Goal: Task Accomplishment & Management: Use online tool/utility

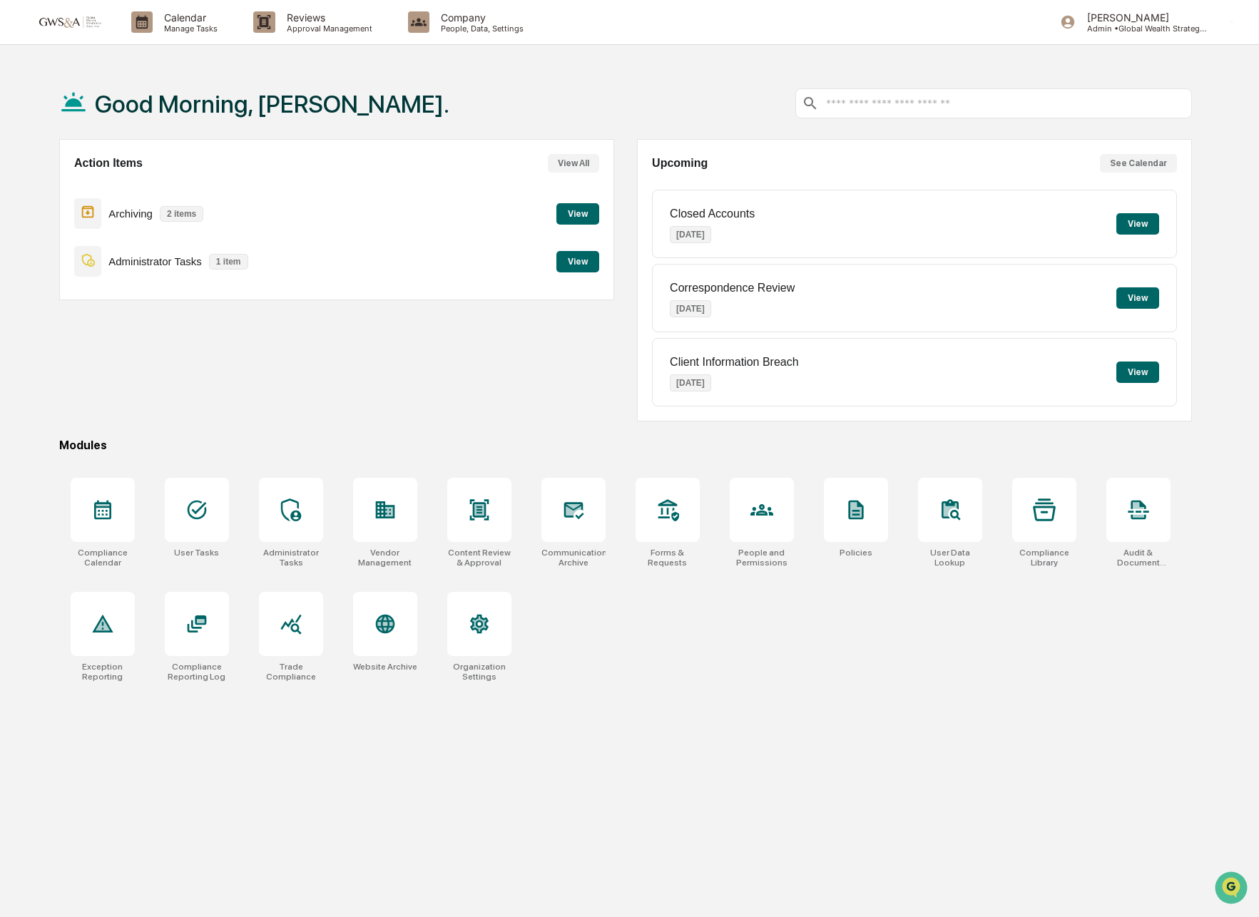
click at [574, 225] on button "View" at bounding box center [577, 213] width 43 height 21
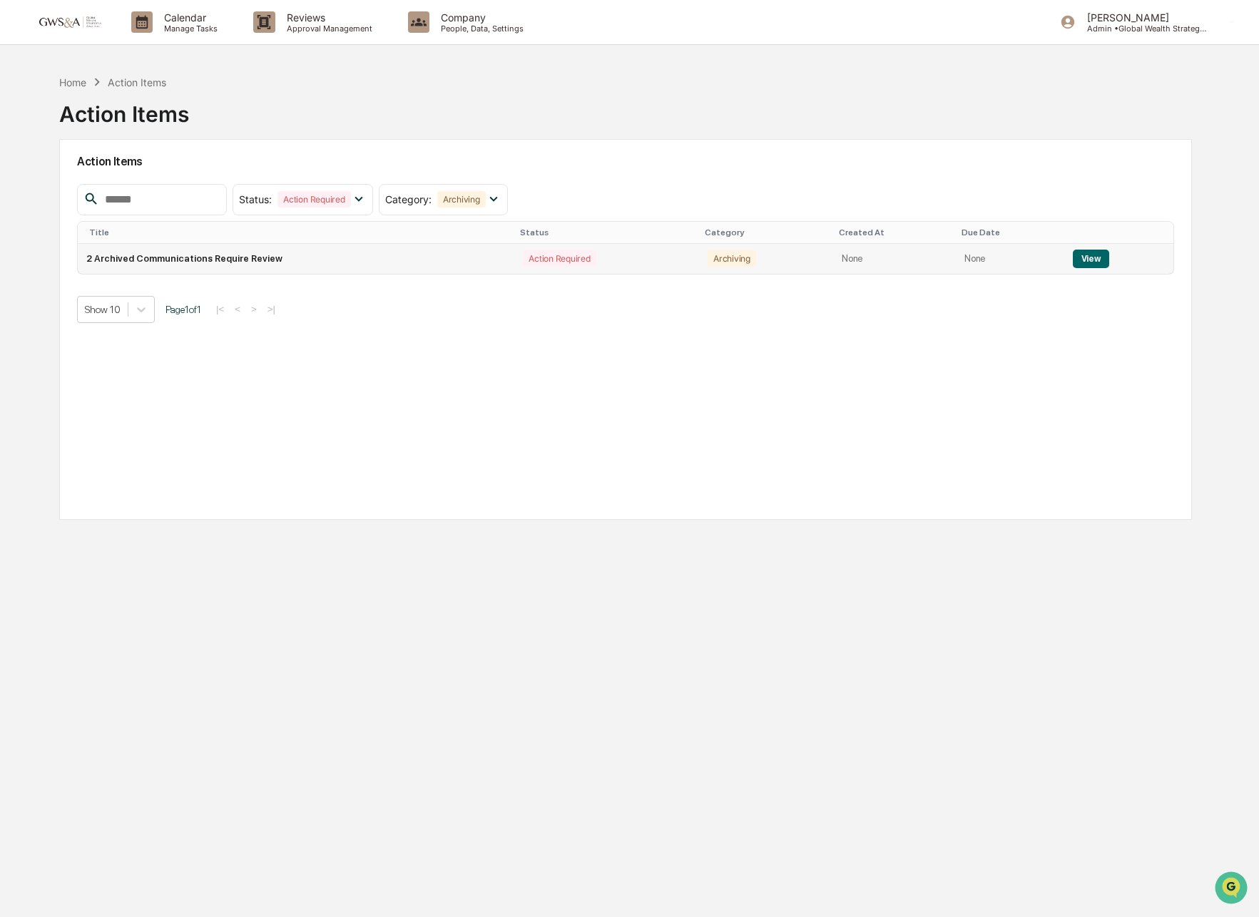
click at [295, 249] on td "2 Archived Communications Require Review" at bounding box center [296, 259] width 437 height 30
click at [260, 260] on td "2 Archived Communications Require Review" at bounding box center [296, 259] width 437 height 30
click at [1094, 261] on button "View" at bounding box center [1091, 259] width 36 height 19
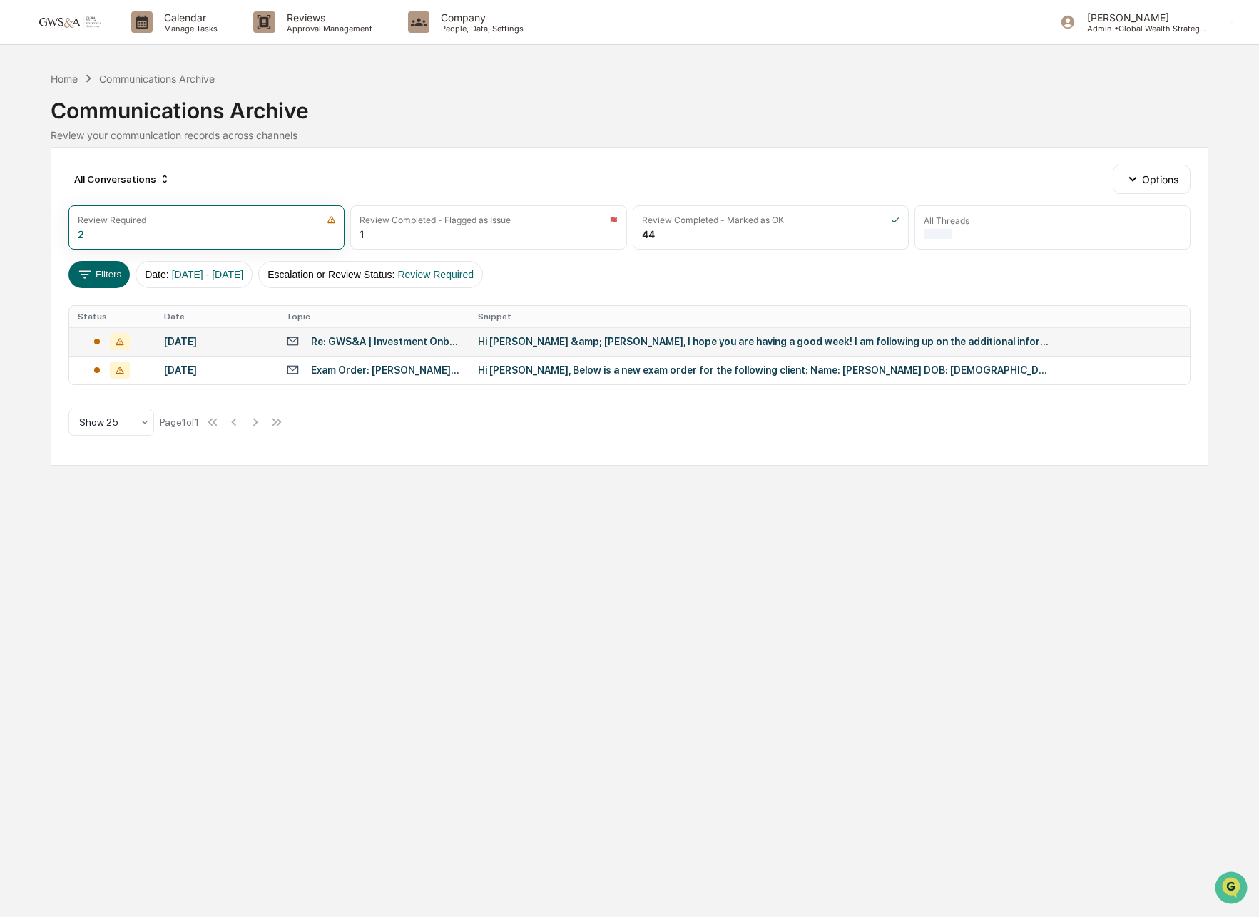
click at [710, 345] on div "Hi [PERSON_NAME] &amp; [PERSON_NAME], I hope you are having a good week! I am f…" at bounding box center [763, 341] width 571 height 11
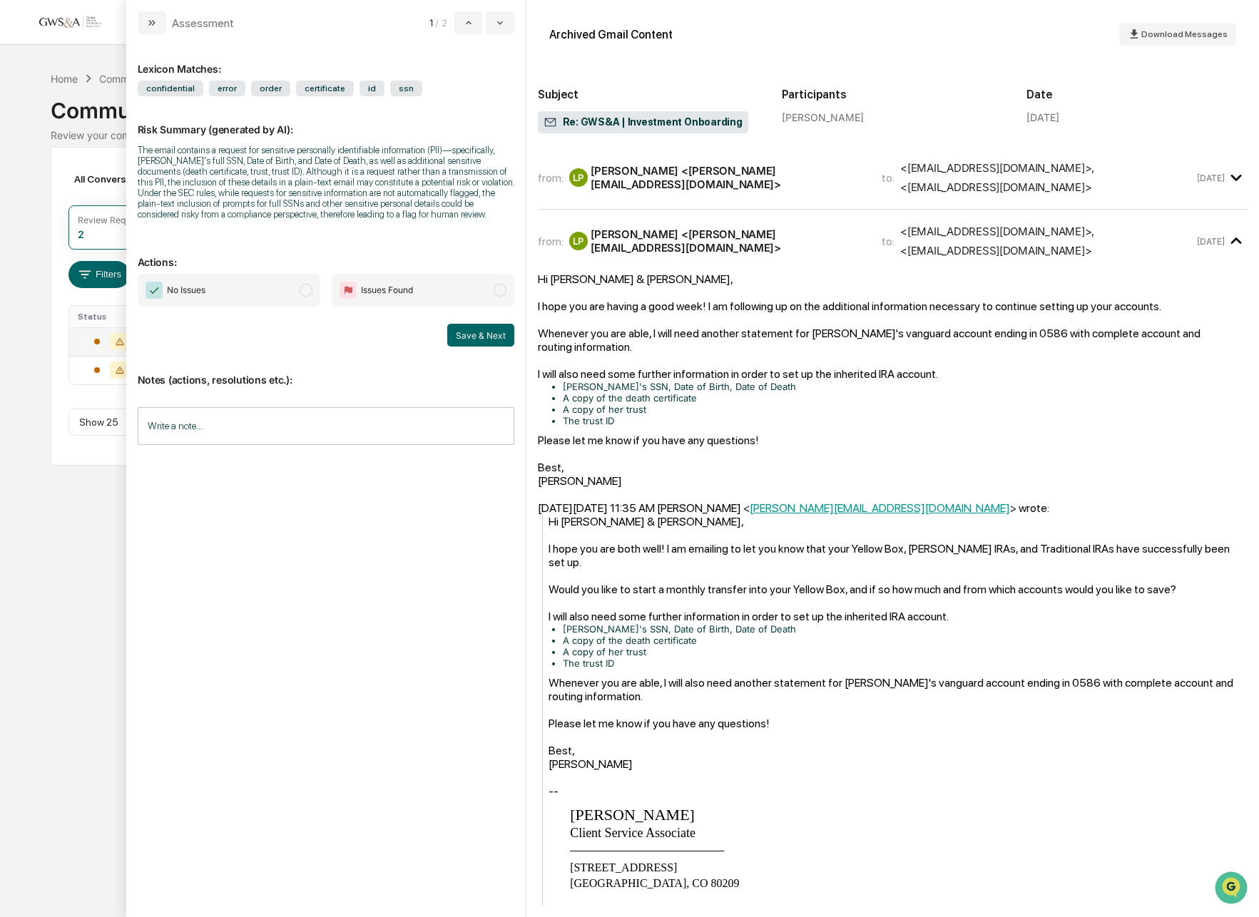
click at [695, 180] on div "LP [PERSON_NAME] <[PERSON_NAME][EMAIL_ADDRESS][DOMAIN_NAME]>" at bounding box center [717, 177] width 296 height 27
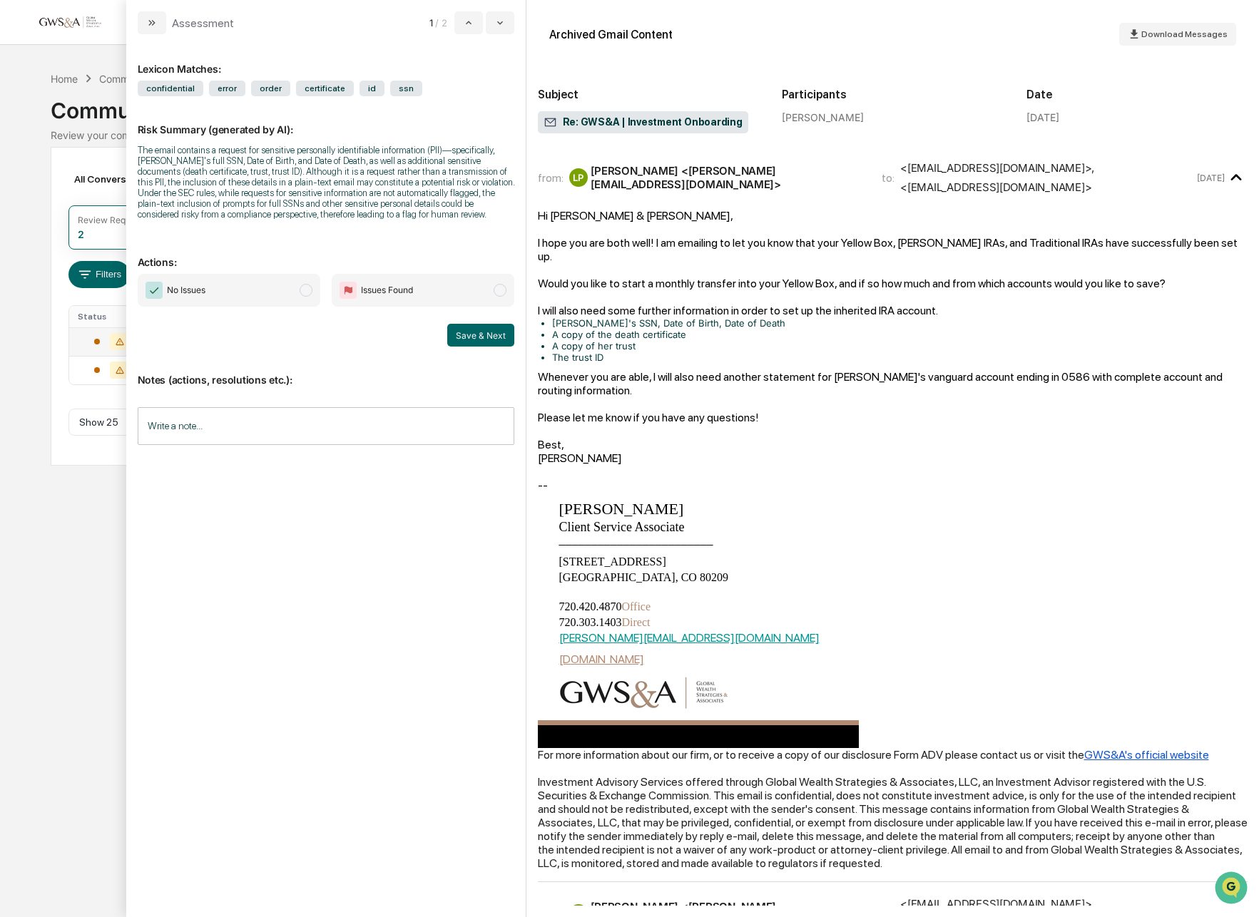
click at [694, 180] on div "LP [PERSON_NAME] <[PERSON_NAME][EMAIL_ADDRESS][DOMAIN_NAME]>" at bounding box center [717, 177] width 296 height 27
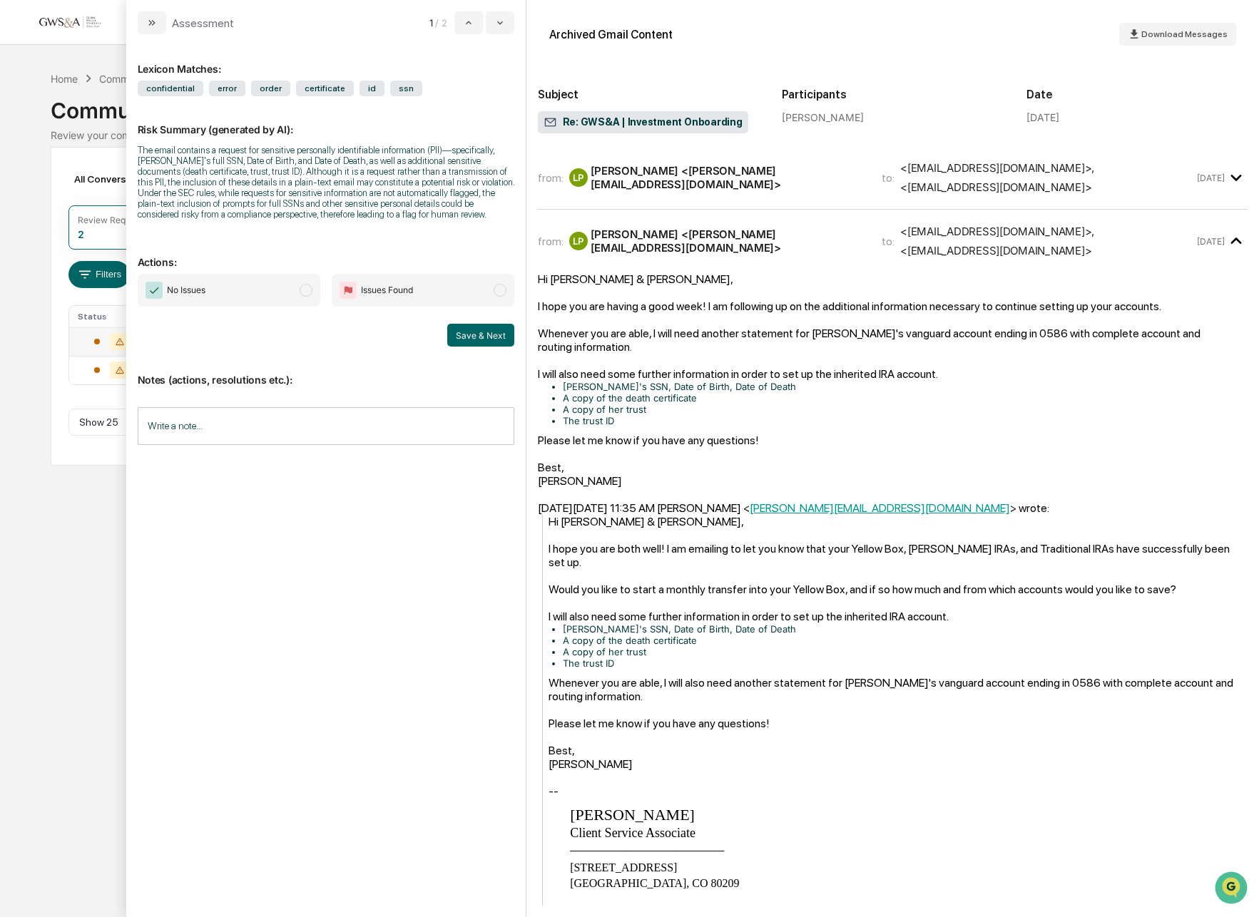
click at [694, 180] on div "LP [PERSON_NAME] <[PERSON_NAME][EMAIL_ADDRESS][DOMAIN_NAME]>" at bounding box center [717, 177] width 296 height 27
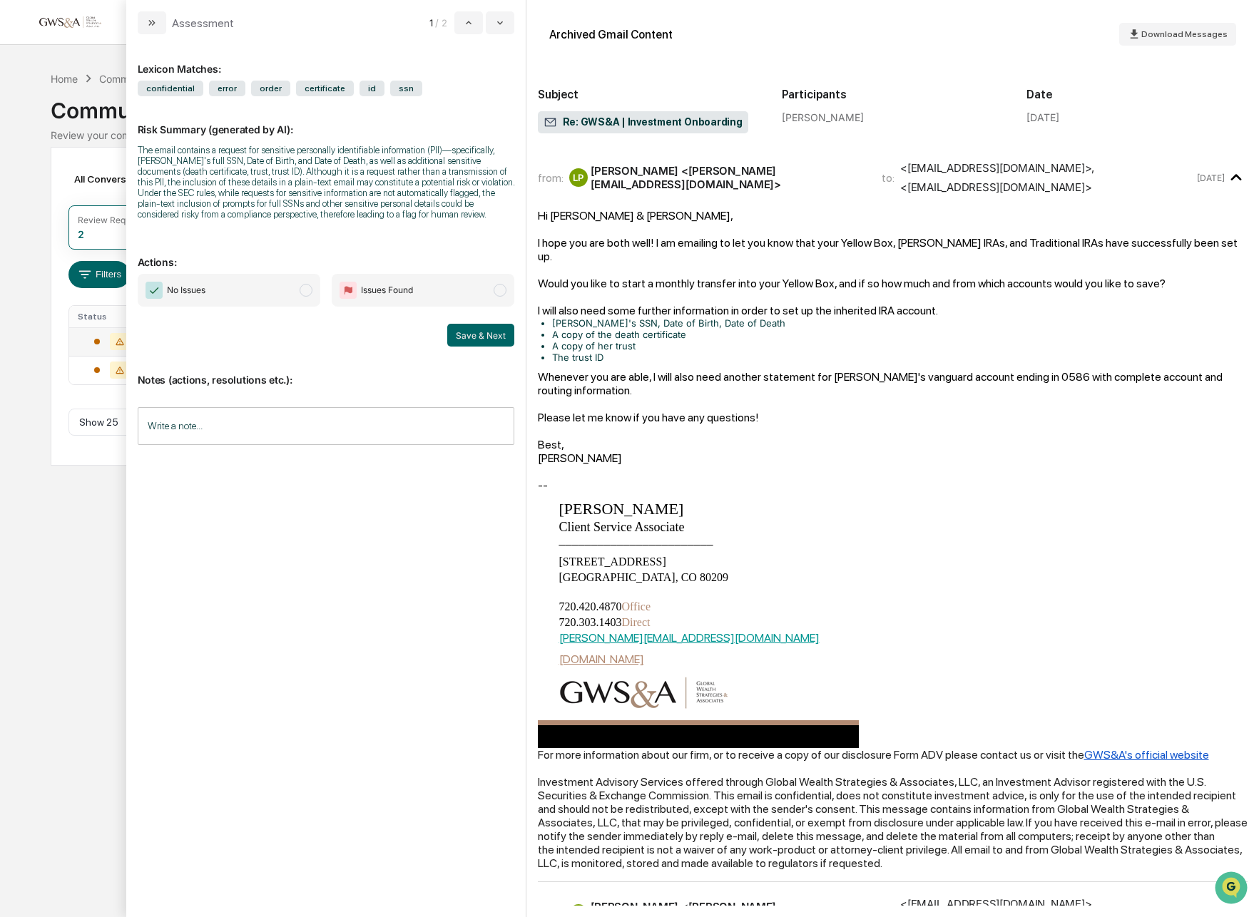
click at [694, 180] on div "LP [PERSON_NAME] <[PERSON_NAME][EMAIL_ADDRESS][DOMAIN_NAME]>" at bounding box center [717, 177] width 296 height 27
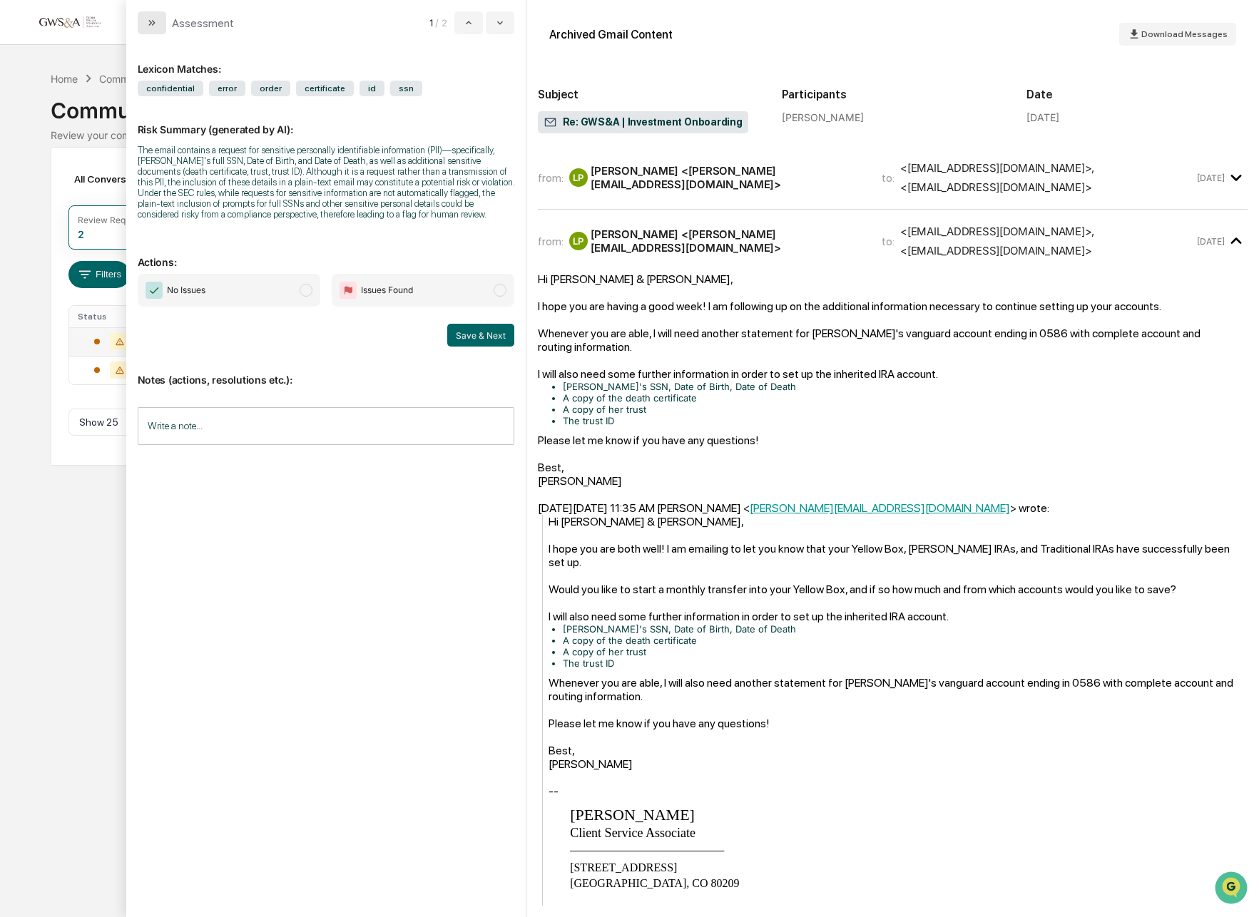
click at [159, 24] on button "modal" at bounding box center [152, 22] width 29 height 23
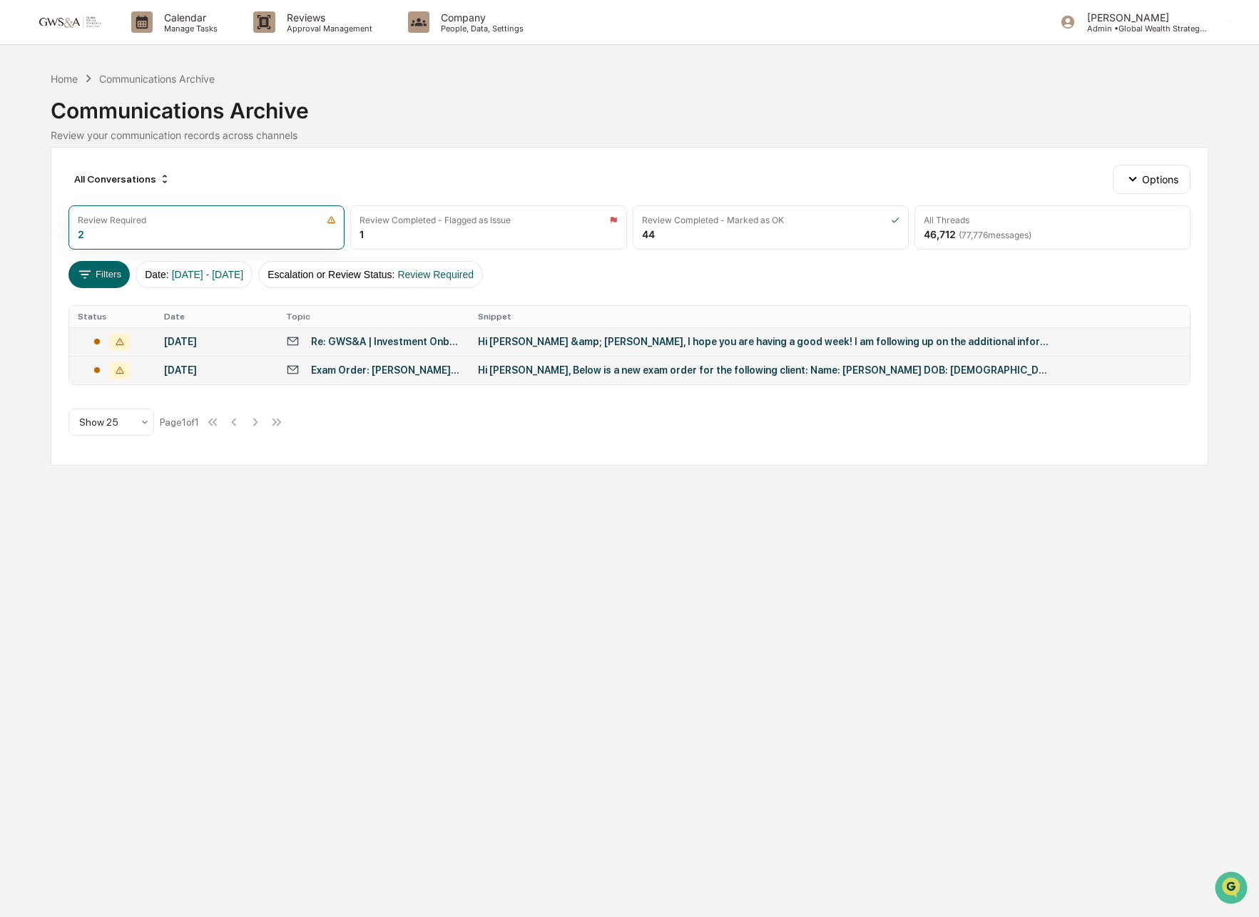
click at [772, 380] on td "Hi [PERSON_NAME], Below is a new exam order for the following client: Name: [PE…" at bounding box center [829, 370] width 720 height 29
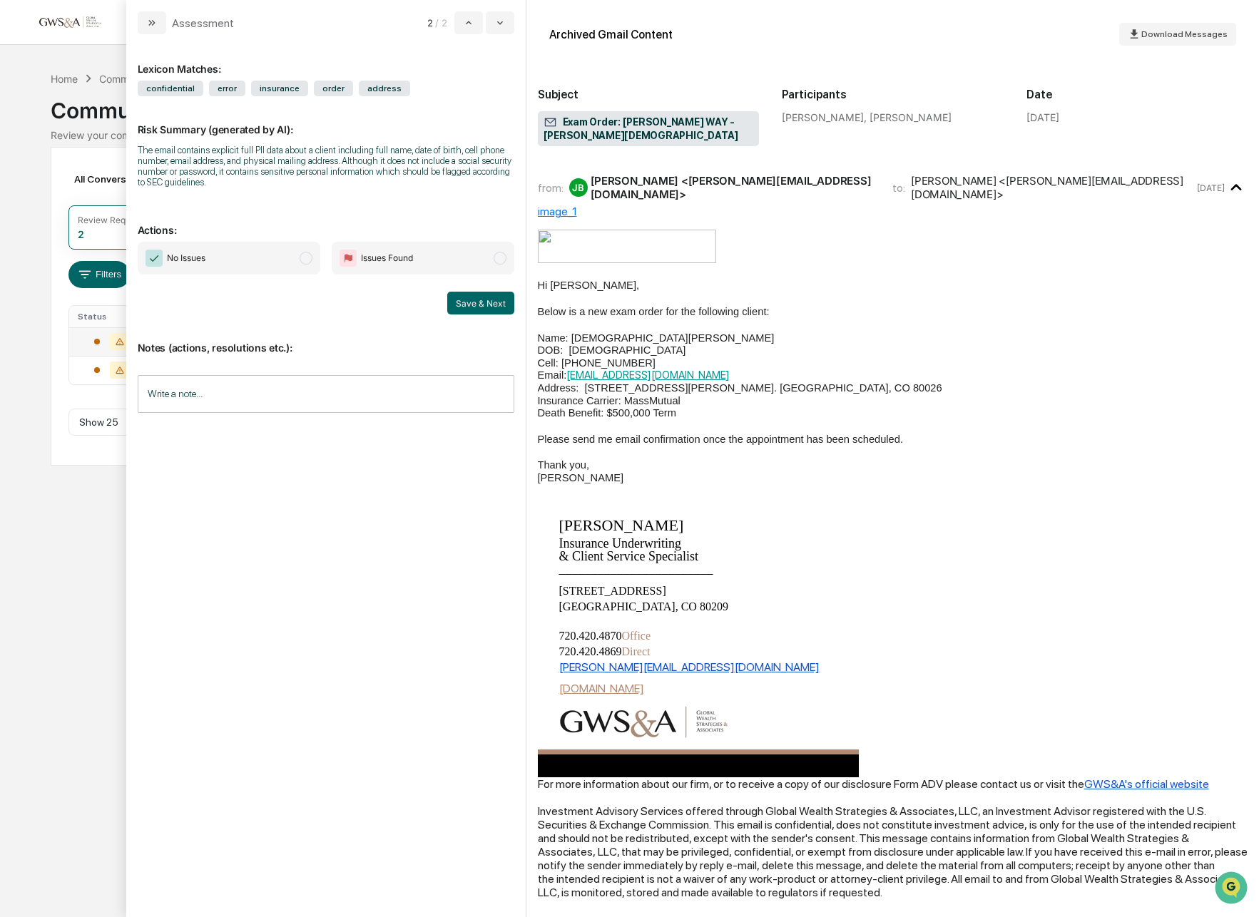
click at [285, 275] on span "No Issues" at bounding box center [229, 258] width 183 height 33
click at [459, 305] on button "Save & Next" at bounding box center [480, 303] width 67 height 23
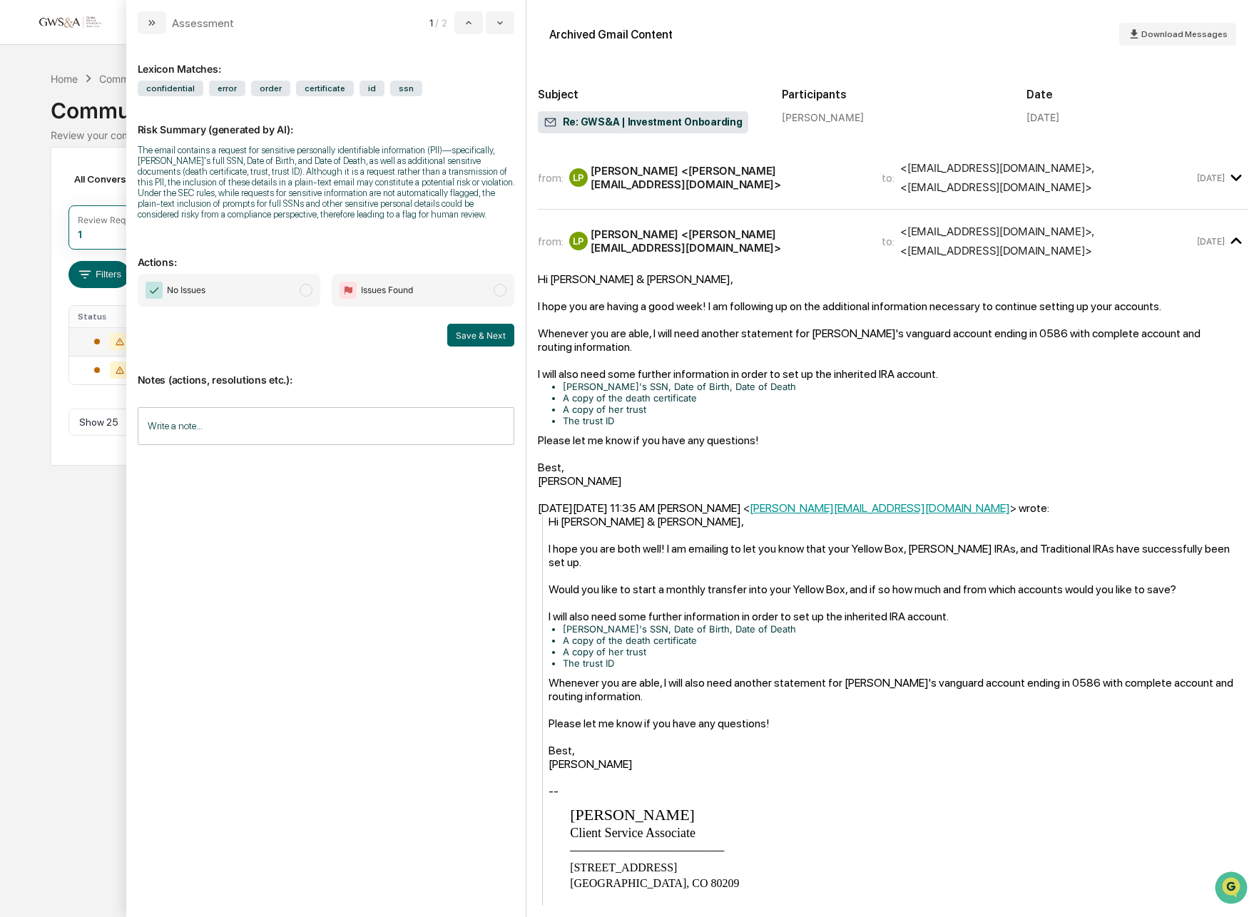
click at [265, 307] on span "No Issues" at bounding box center [229, 290] width 183 height 33
click at [486, 347] on button "Save & Next" at bounding box center [480, 335] width 67 height 23
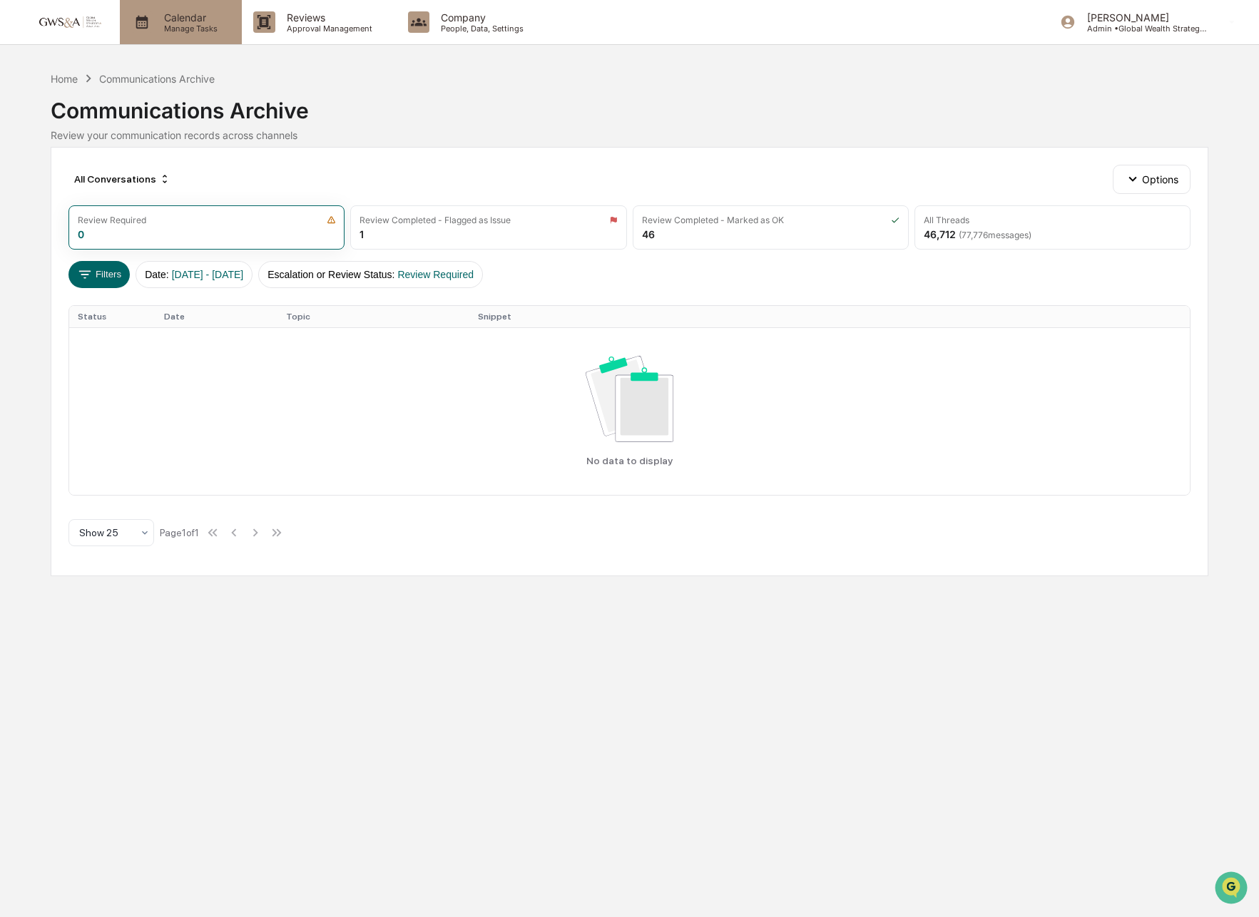
click at [170, 38] on div "Calendar Manage Tasks" at bounding box center [181, 22] width 122 height 44
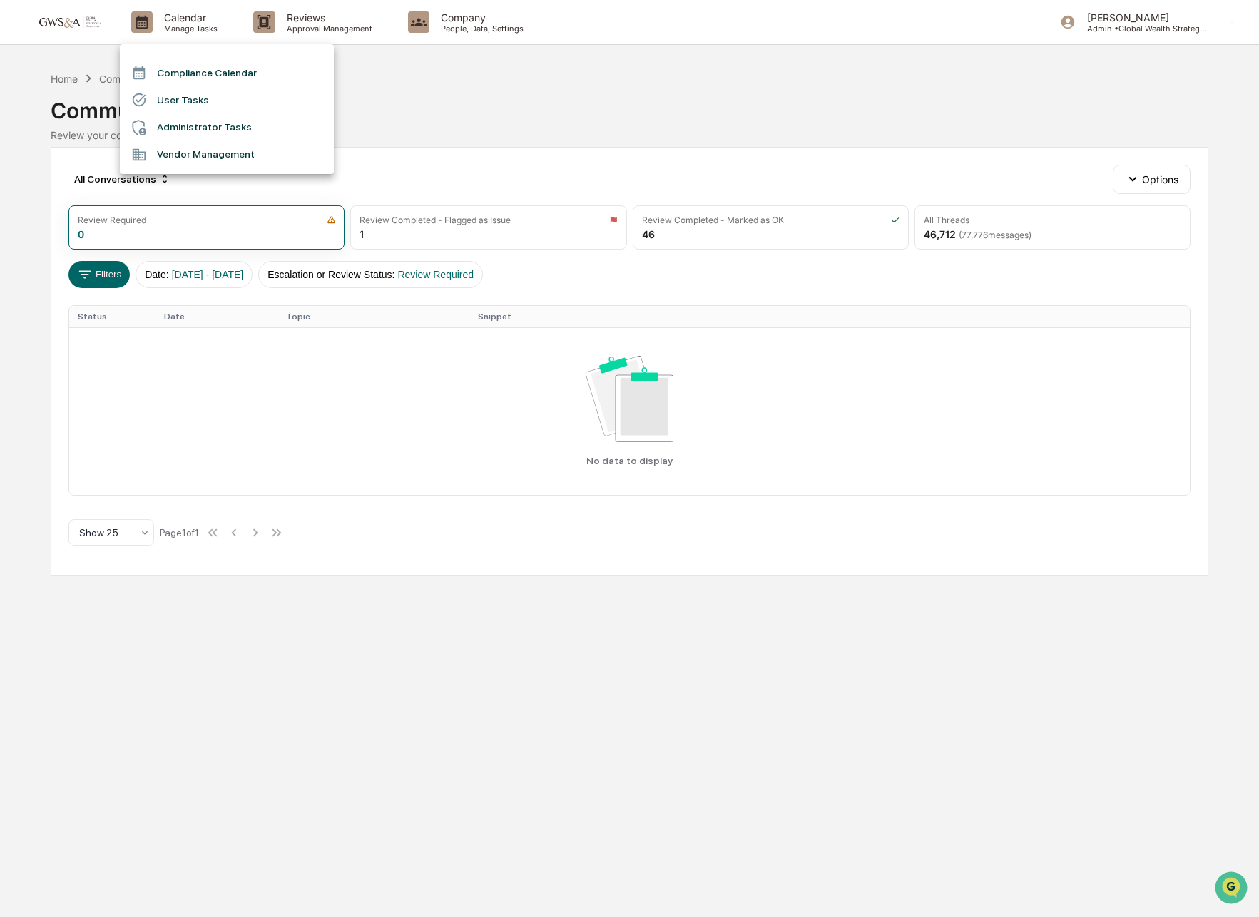
click at [193, 70] on li "Compliance Calendar" at bounding box center [227, 72] width 214 height 27
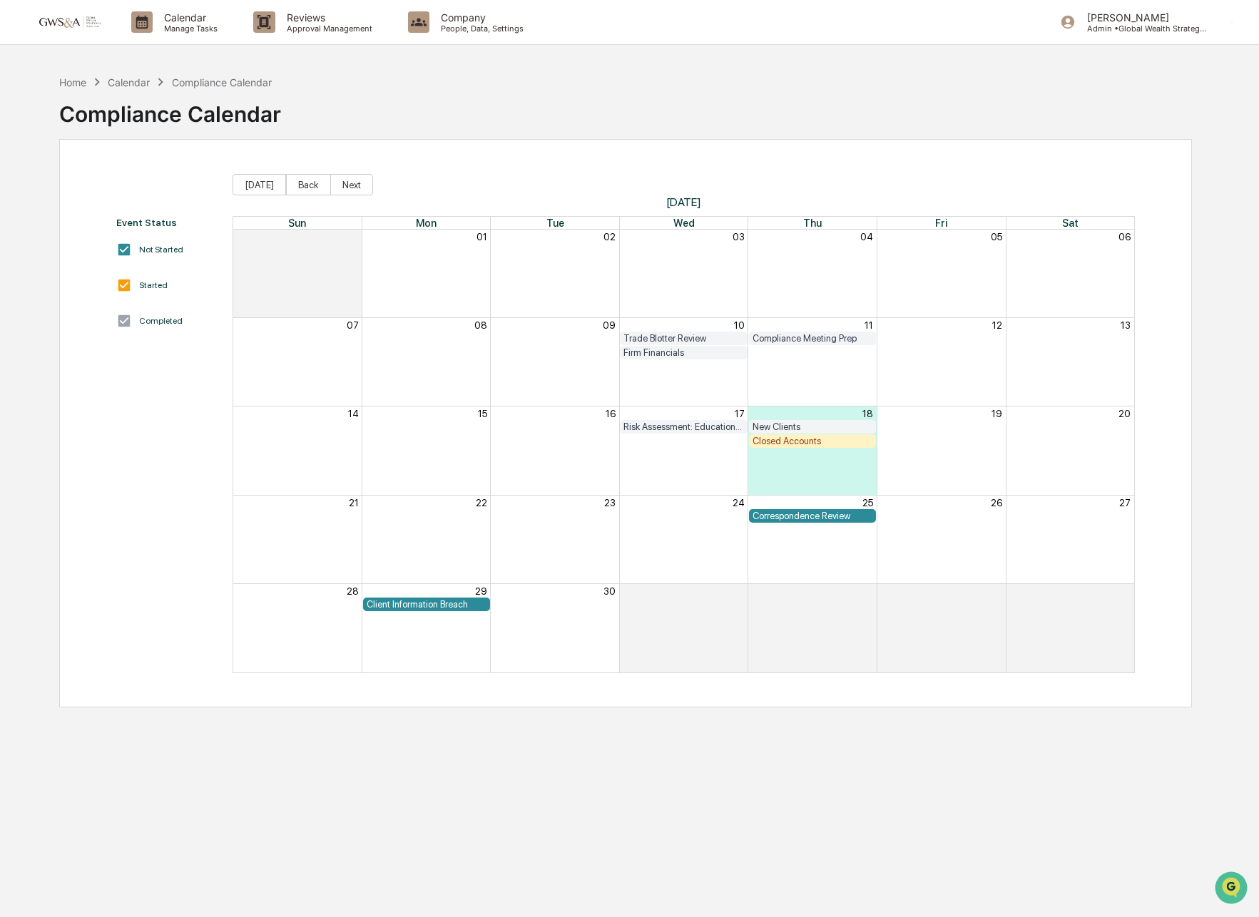
click at [816, 444] on div "Closed Accounts" at bounding box center [812, 441] width 120 height 11
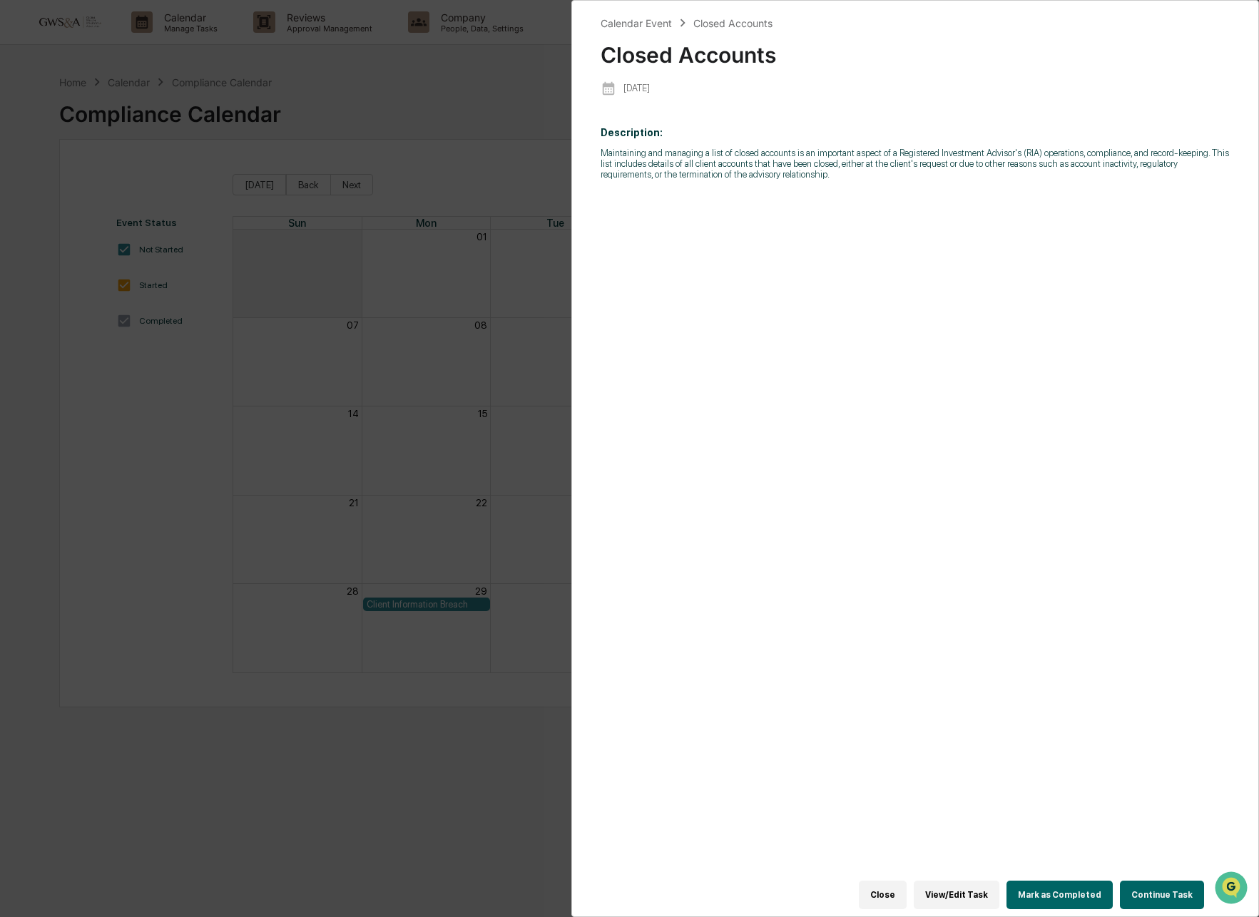
click at [1145, 899] on button "Continue Task" at bounding box center [1162, 895] width 84 height 29
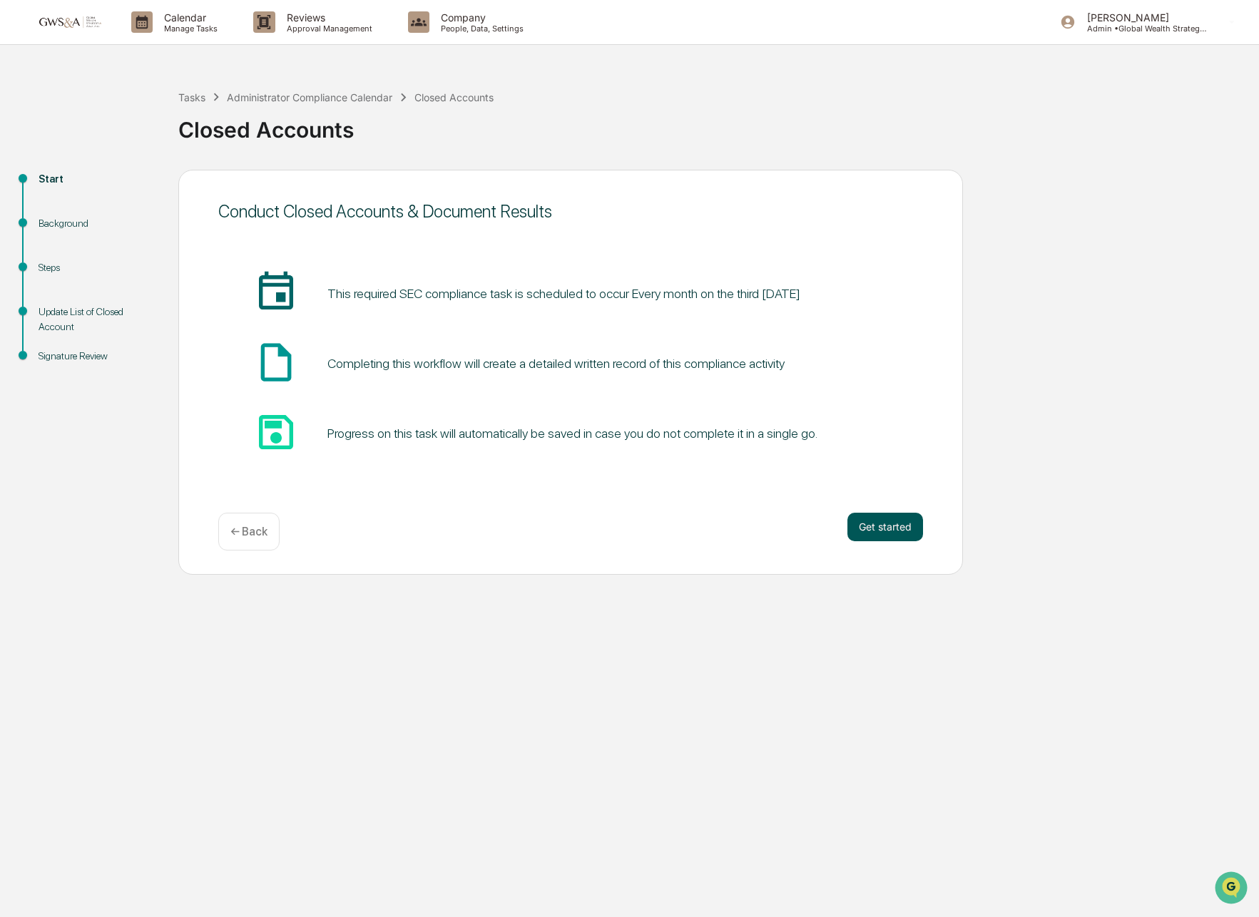
click at [876, 531] on button "Get started" at bounding box center [885, 527] width 76 height 29
